Goal: Task Accomplishment & Management: Manage account settings

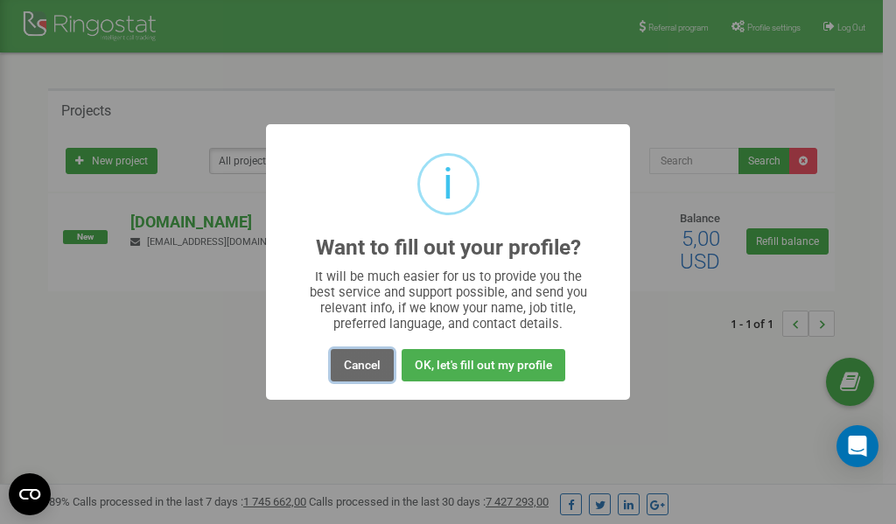
click at [360, 365] on button "Cancel" at bounding box center [362, 365] width 63 height 32
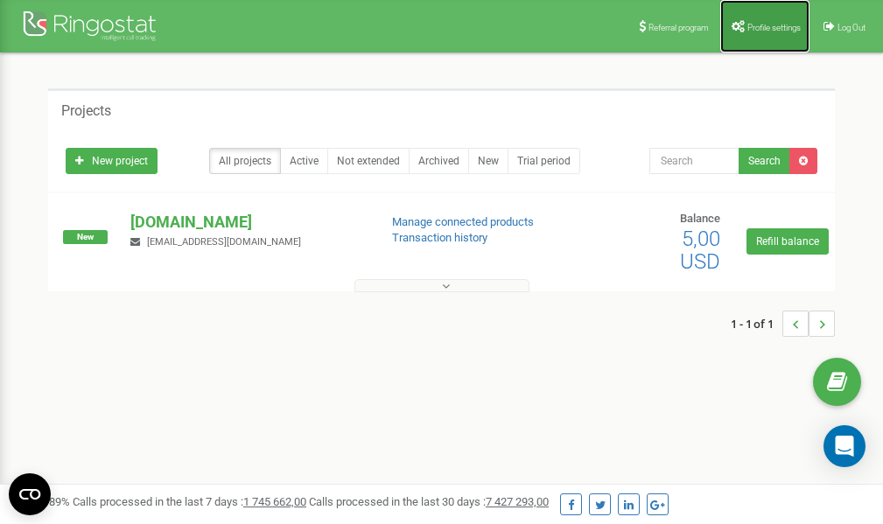
click at [755, 29] on span "Profile settings" at bounding box center [773, 28] width 53 height 10
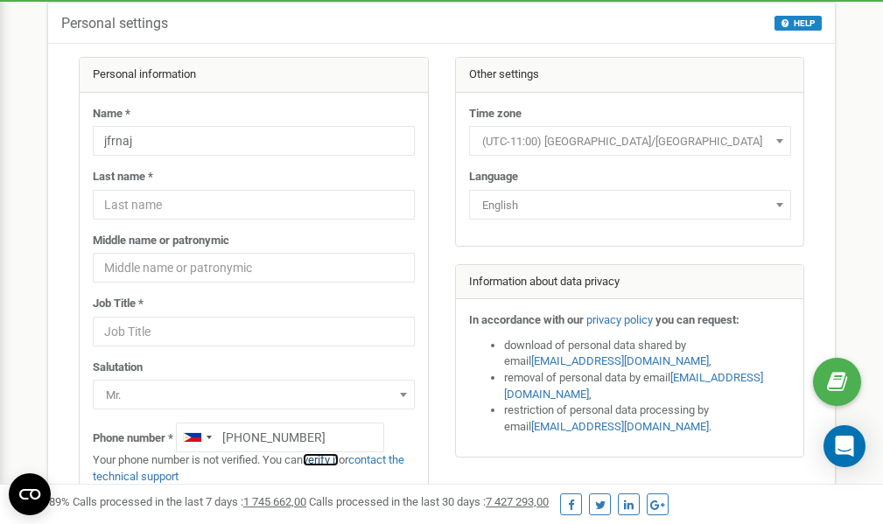
click at [326, 461] on link "verify it" at bounding box center [321, 459] width 36 height 13
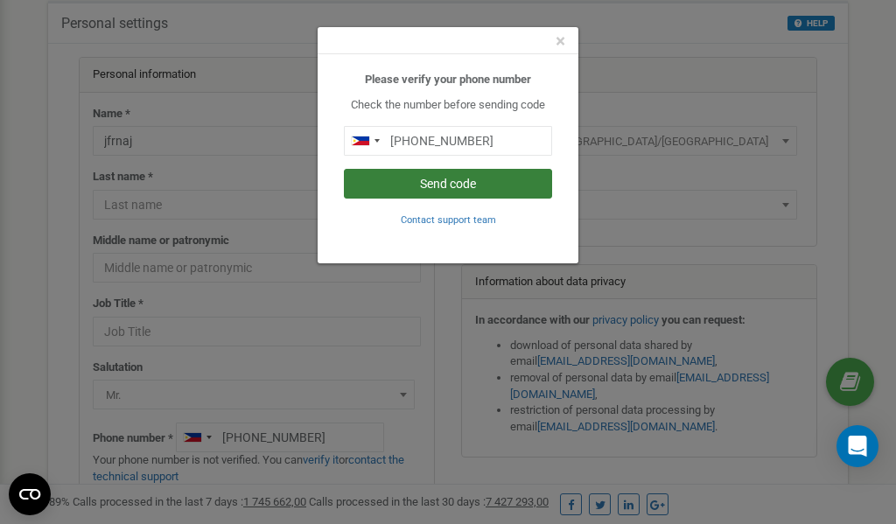
click at [445, 185] on button "Send code" at bounding box center [448, 184] width 208 height 30
